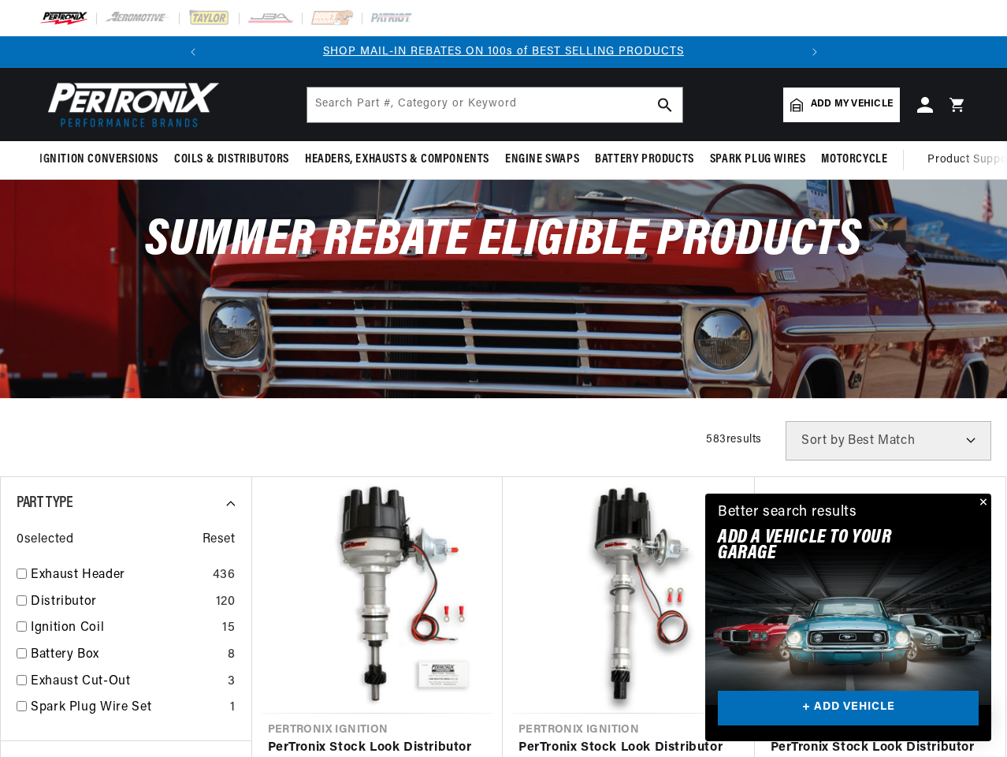
scroll to position [0, 588]
click at [504, 378] on div "Summer Rebate Eligible Products" at bounding box center [503, 288] width 1007 height 217
click at [194, 52] on icon "Translation missing: en.sections.announcements.previous_announcement" at bounding box center [193, 52] width 5 height 8
click at [105, 52] on slideshow-component "SHOP MAIL-IN REBATES ON 100s of BEST SELLING PRODUCTS FREE SHIPPING ON ORDERS O…" at bounding box center [503, 52] width 1007 height 32
click at [504, 52] on p "SHOP MAIL-IN REBATES ON 100s of BEST SELLING PRODUCTS" at bounding box center [260, 51] width 590 height 17
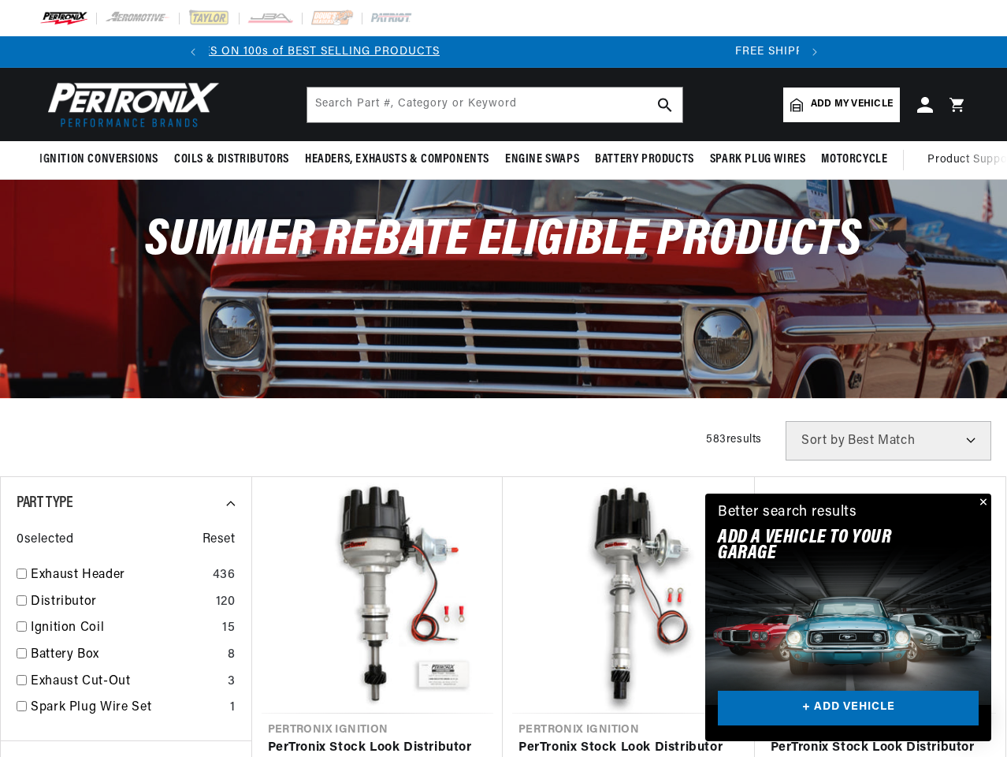
click at [813, 52] on icon "Translation missing: en.sections.announcements.next_announcement" at bounding box center [815, 52] width 5 height 8
click at [102, 159] on span "Ignition Conversions" at bounding box center [98, 159] width 119 height 17
click at [230, 159] on span "Coils & Distributors" at bounding box center [231, 159] width 115 height 17
click at [396, 159] on span "Headers, Exhausts & Components" at bounding box center [397, 159] width 184 height 17
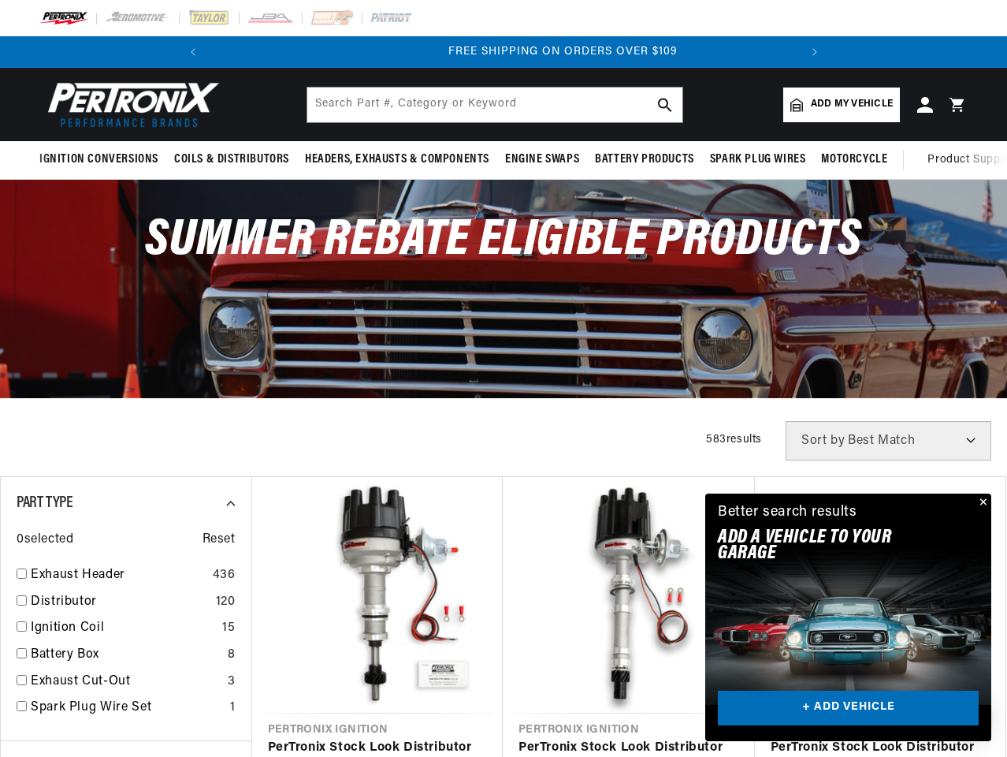
scroll to position [0, 0]
click at [541, 159] on span "Engine Swaps" at bounding box center [542, 159] width 74 height 17
click at [645, 159] on span "Battery Products" at bounding box center [644, 159] width 99 height 17
